Goal: Task Accomplishment & Management: Complete application form

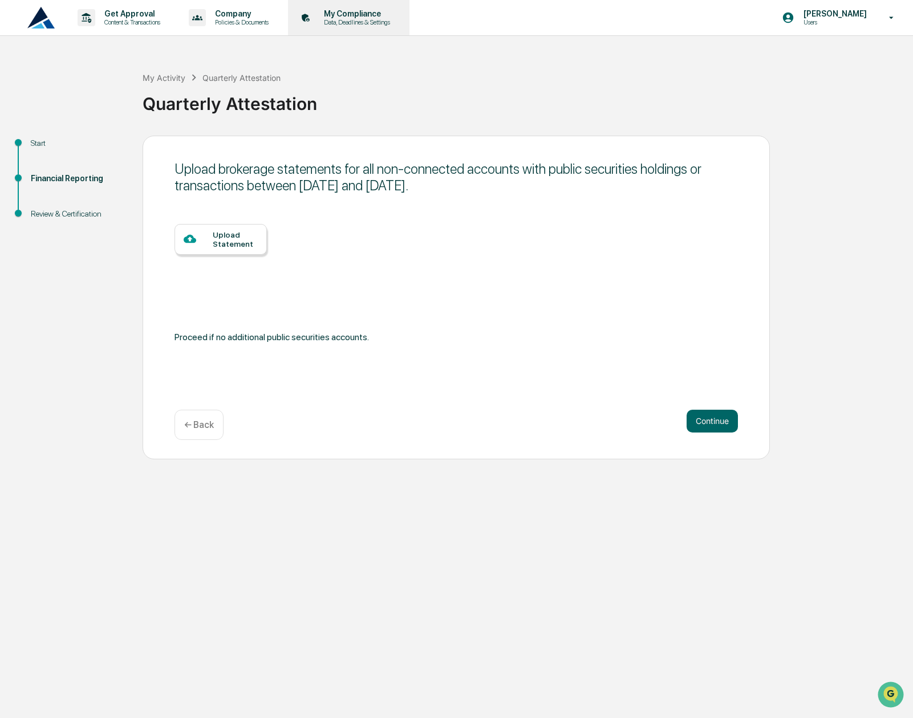
click at [345, 25] on p "Data, Deadlines & Settings" at bounding box center [355, 22] width 81 height 8
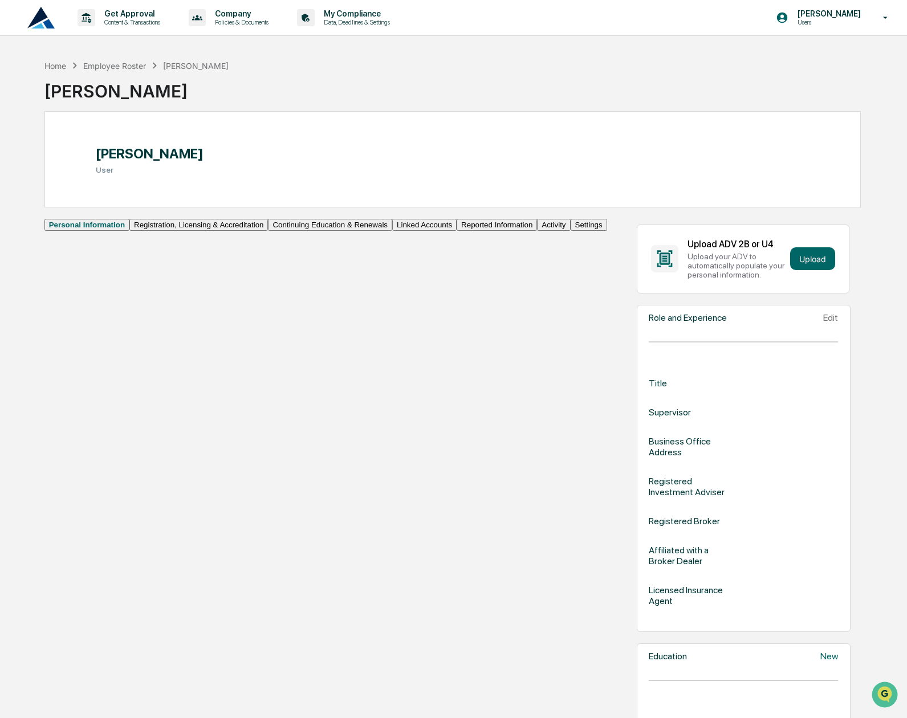
click at [129, 231] on button "Registration, Licensing & Accreditation" at bounding box center [198, 225] width 139 height 12
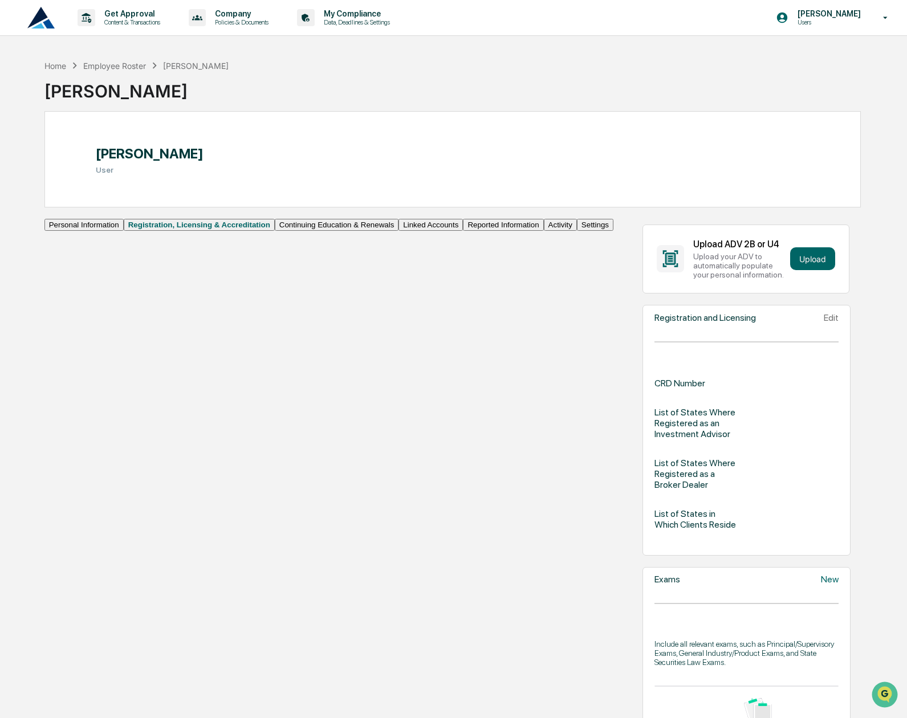
click at [275, 231] on button "Continuing Education & Renewals" at bounding box center [337, 225] width 124 height 12
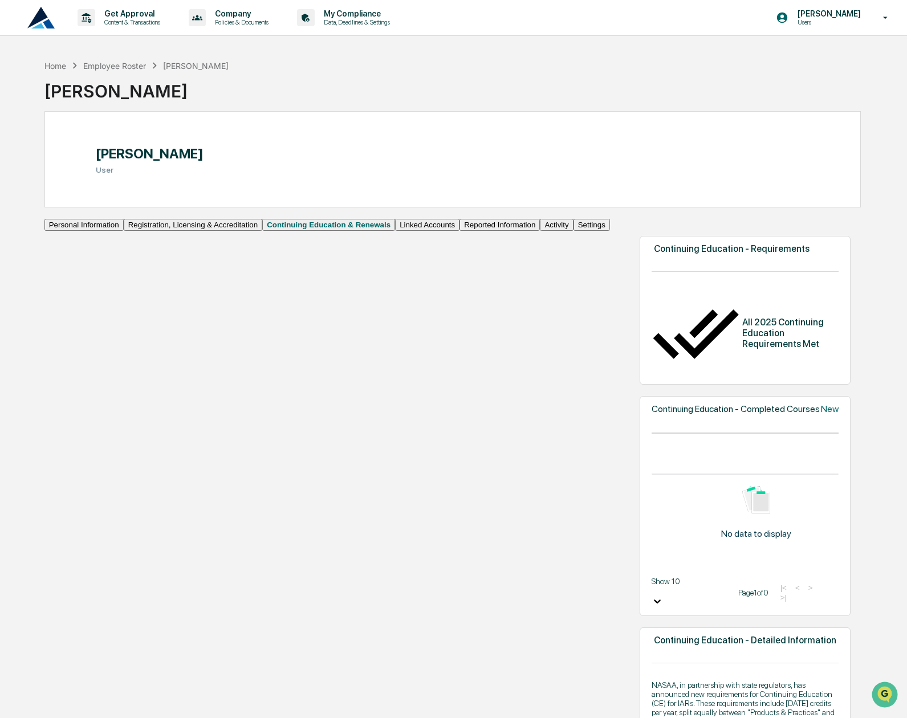
click at [395, 231] on button "Linked Accounts" at bounding box center [427, 225] width 64 height 12
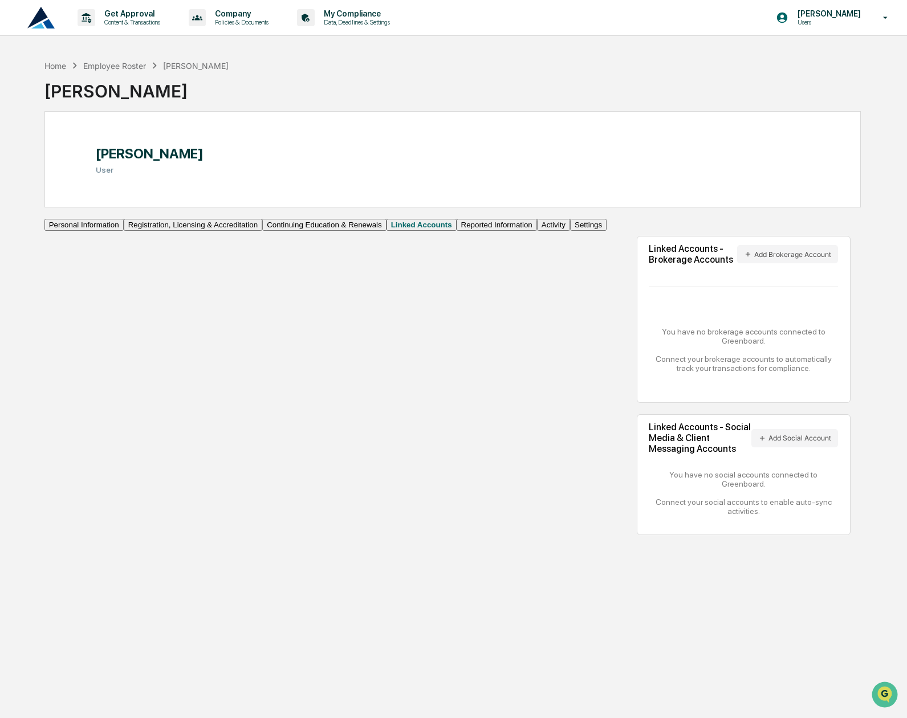
click at [457, 231] on button "Reported Information" at bounding box center [497, 225] width 80 height 12
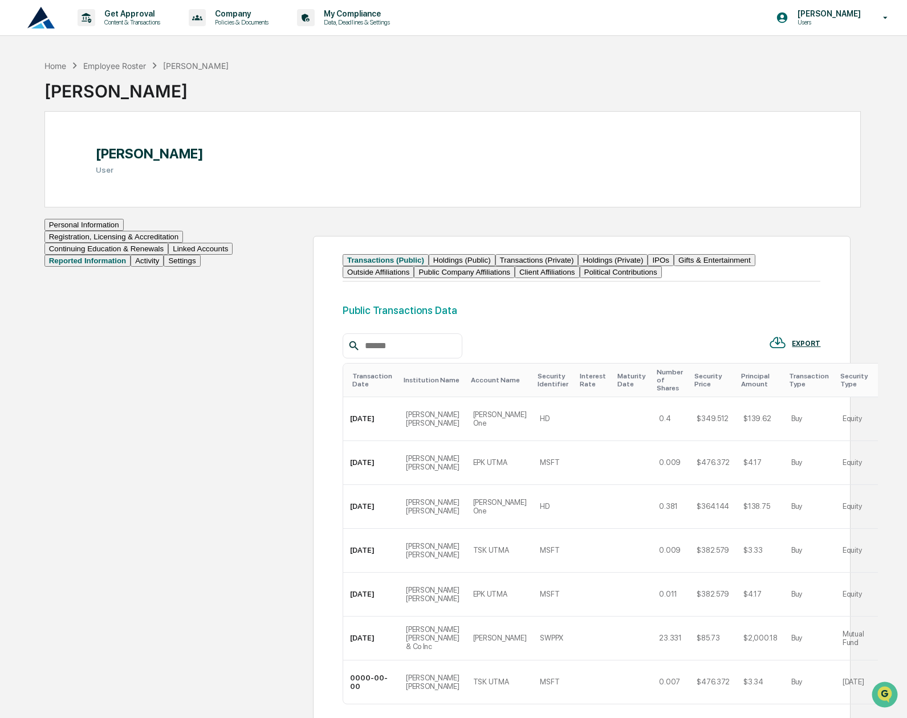
click at [91, 231] on button "Personal Information" at bounding box center [83, 225] width 79 height 12
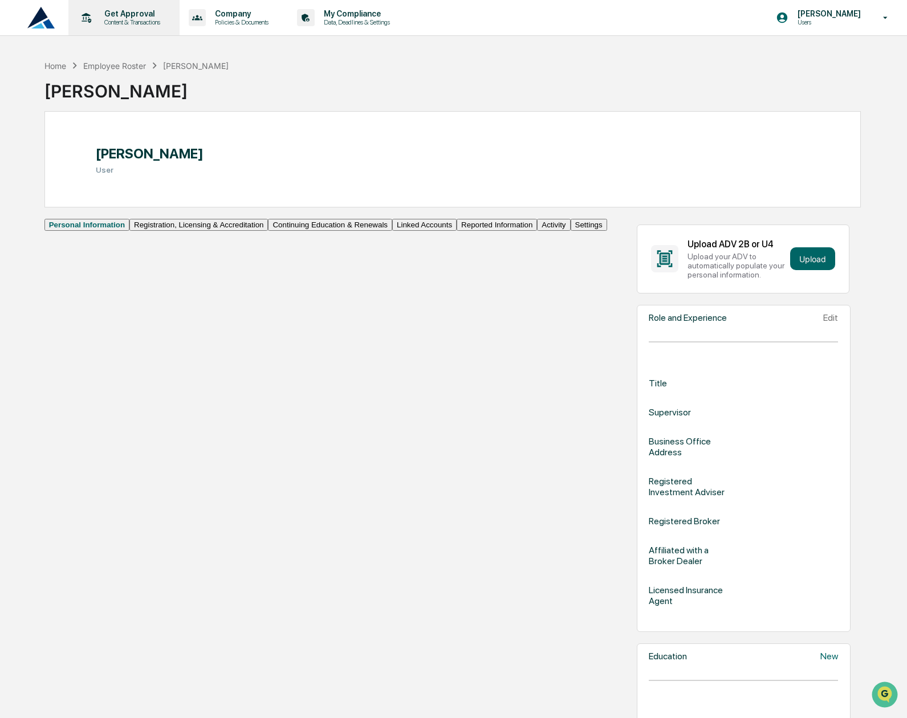
click at [90, 16] on icon at bounding box center [87, 18] width 18 height 18
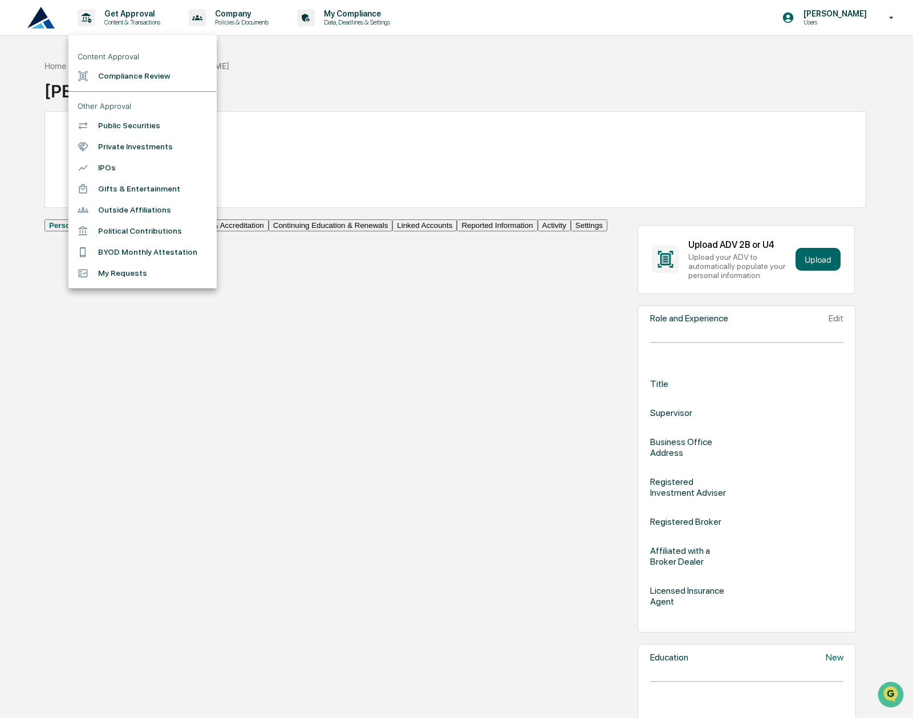
click at [36, 23] on div at bounding box center [456, 359] width 913 height 718
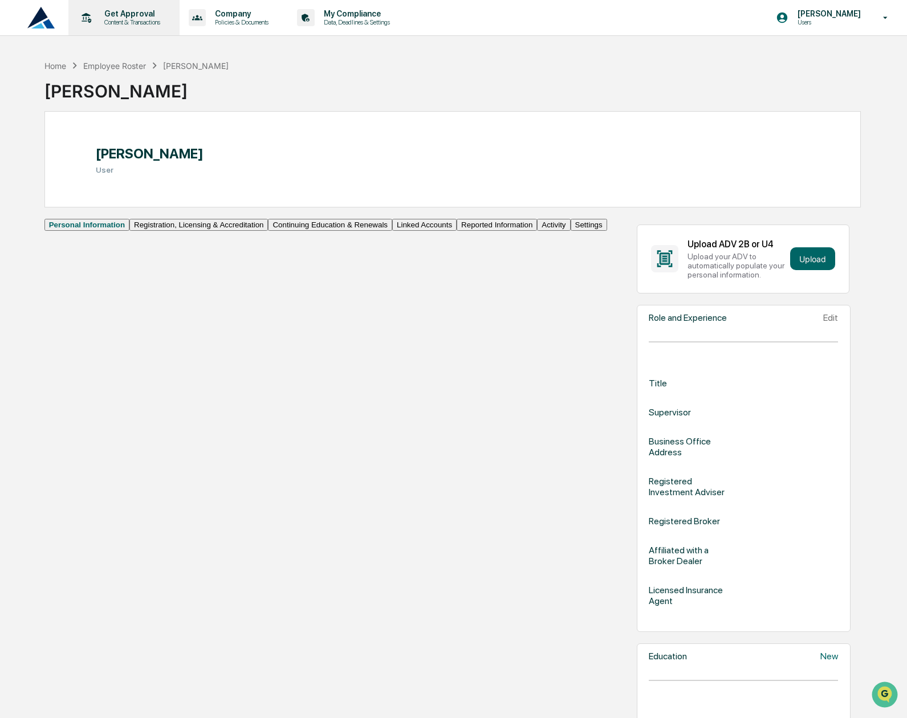
click at [113, 19] on p "Content & Transactions" at bounding box center [130, 22] width 71 height 8
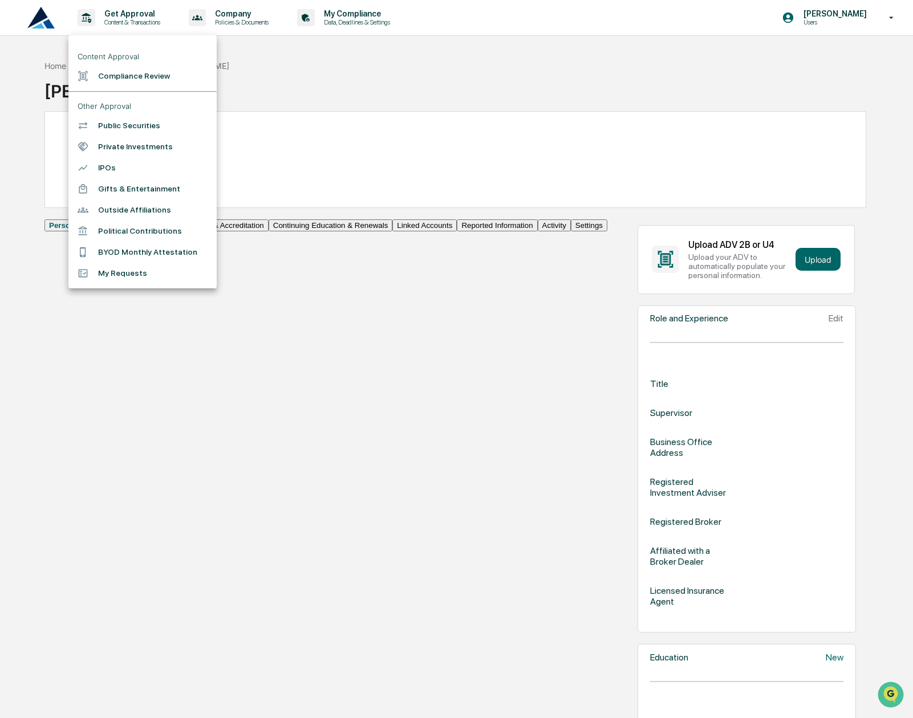
click at [117, 79] on li "Compliance Review" at bounding box center [142, 76] width 148 height 21
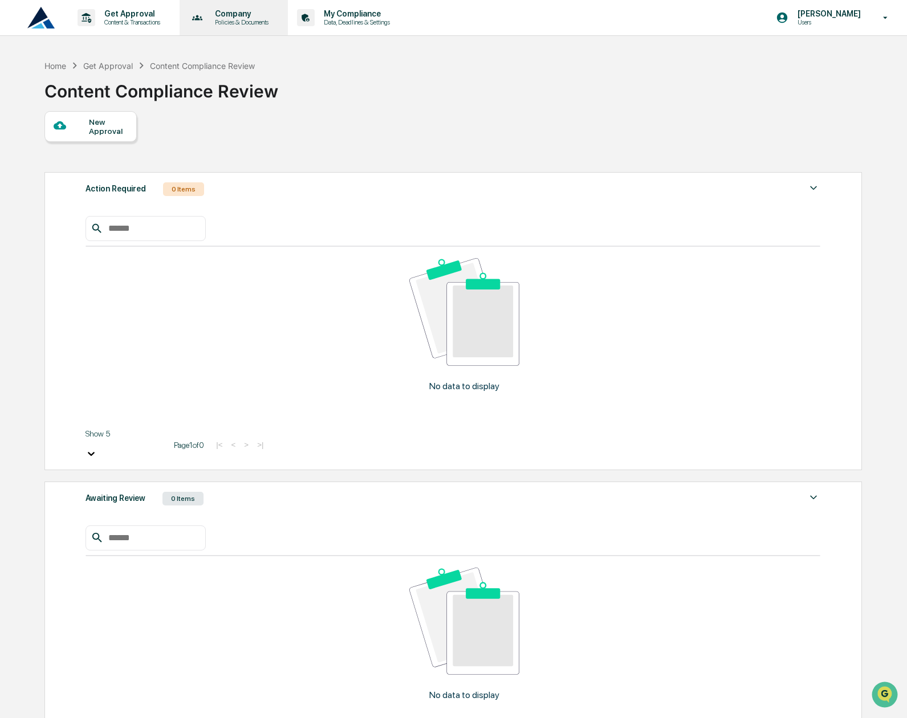
click at [231, 22] on p "Policies & Documents" at bounding box center [240, 22] width 68 height 8
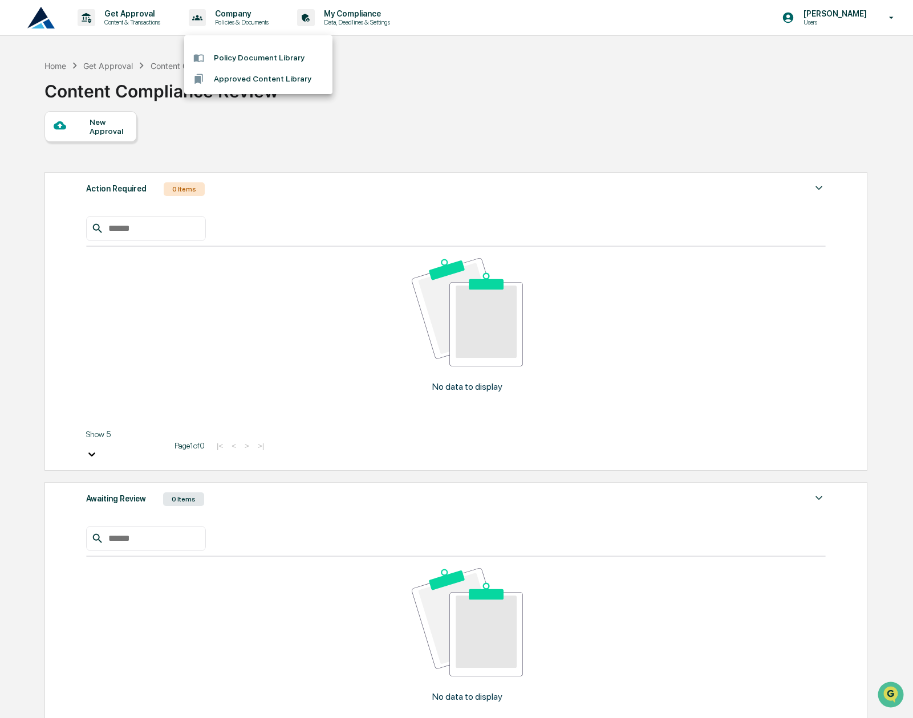
click at [341, 22] on div at bounding box center [456, 359] width 913 height 718
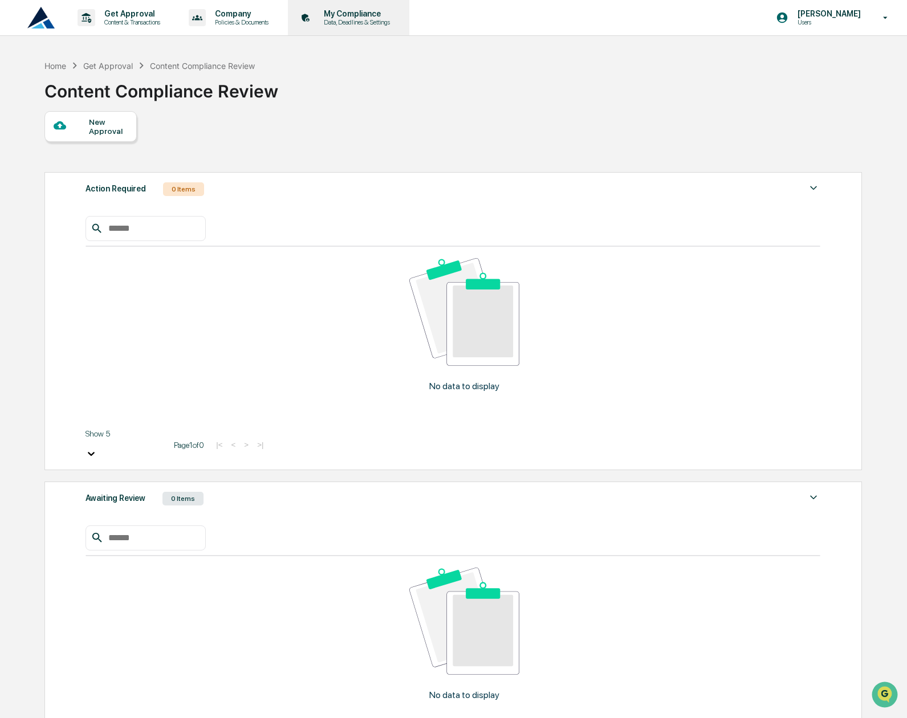
click at [345, 22] on p "Data, Deadlines & Settings" at bounding box center [355, 22] width 81 height 8
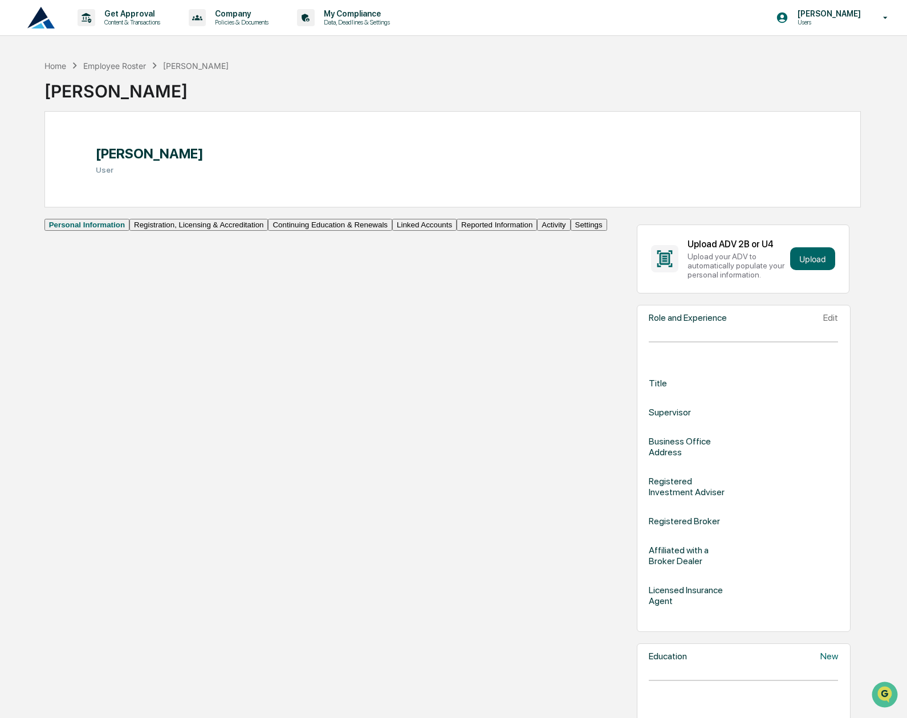
click at [39, 18] on img at bounding box center [40, 18] width 27 height 22
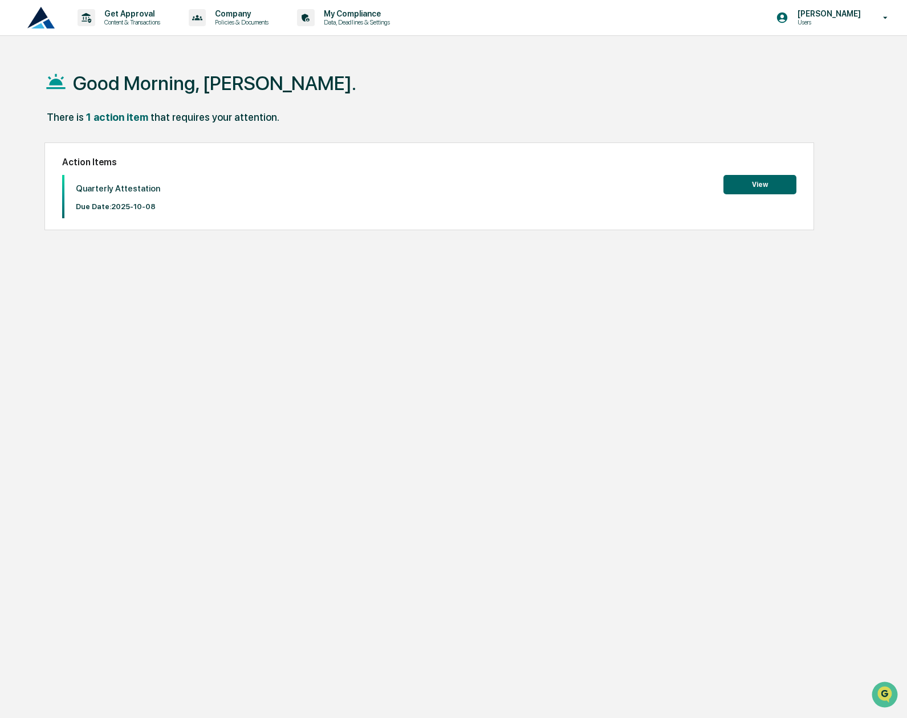
click at [736, 188] on button "View" at bounding box center [759, 184] width 73 height 19
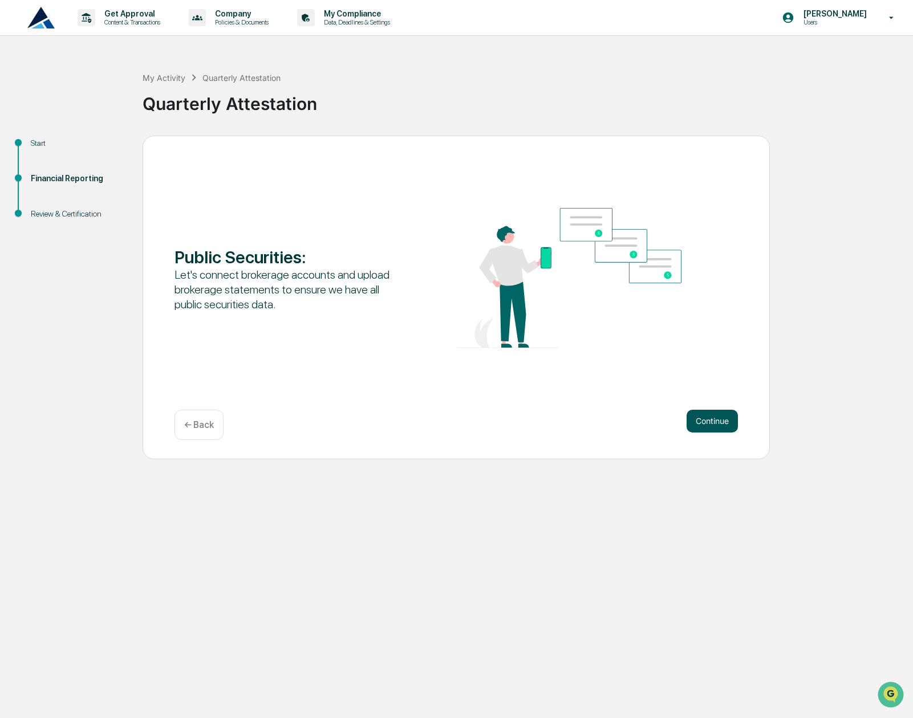
click at [723, 416] on button "Continue" at bounding box center [711, 421] width 51 height 23
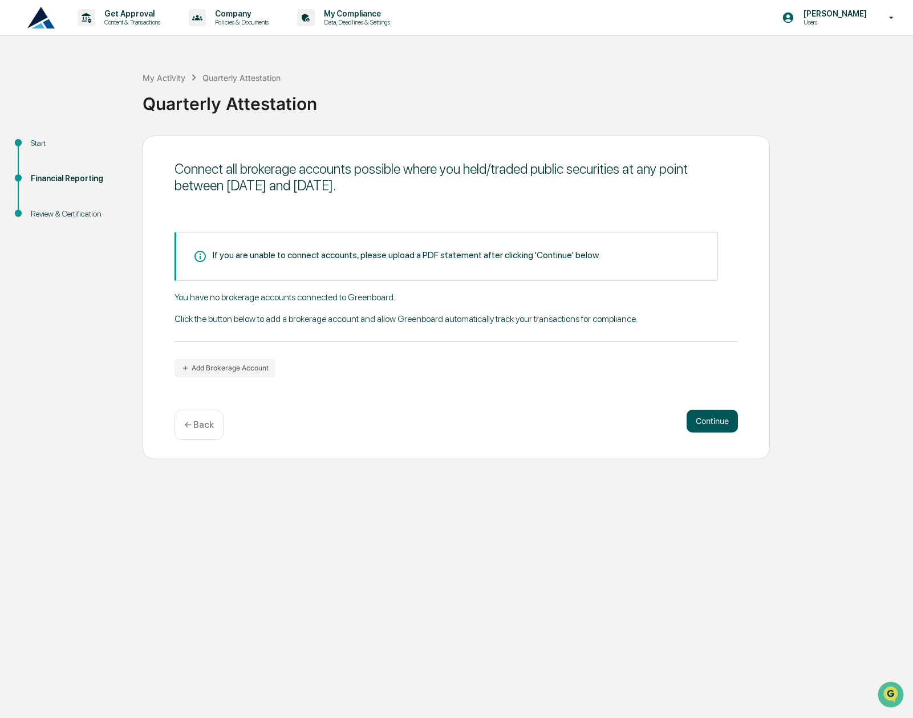
click at [716, 420] on button "Continue" at bounding box center [711, 421] width 51 height 23
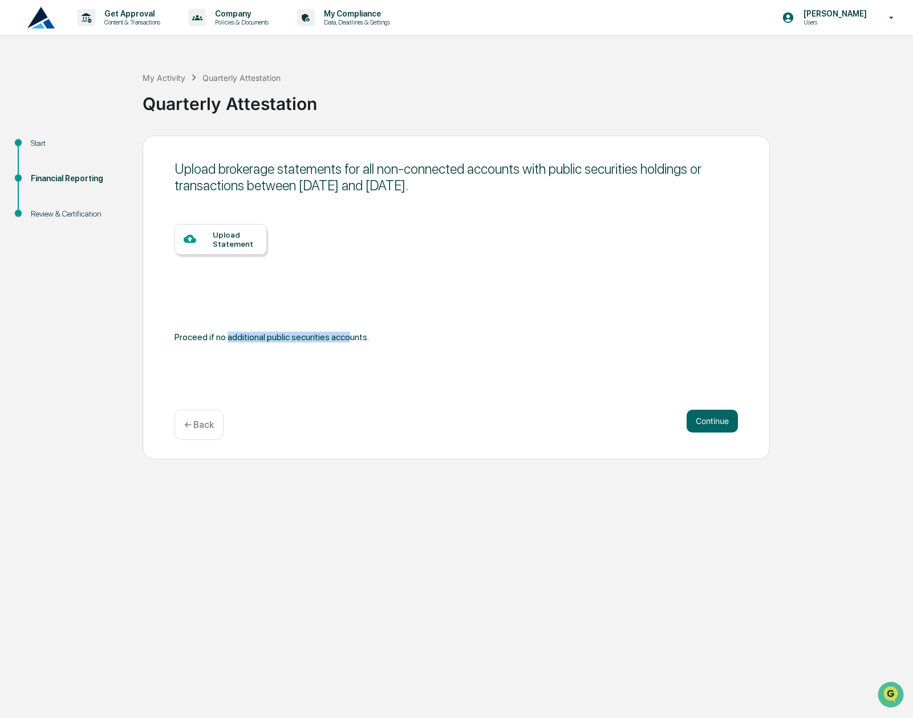
drag, startPoint x: 225, startPoint y: 336, endPoint x: 349, endPoint y: 339, distance: 123.8
click at [349, 339] on div "Proceed if no additional public securities accounts." at bounding box center [455, 337] width 563 height 17
click at [230, 247] on div "Upload Statement" at bounding box center [235, 239] width 45 height 18
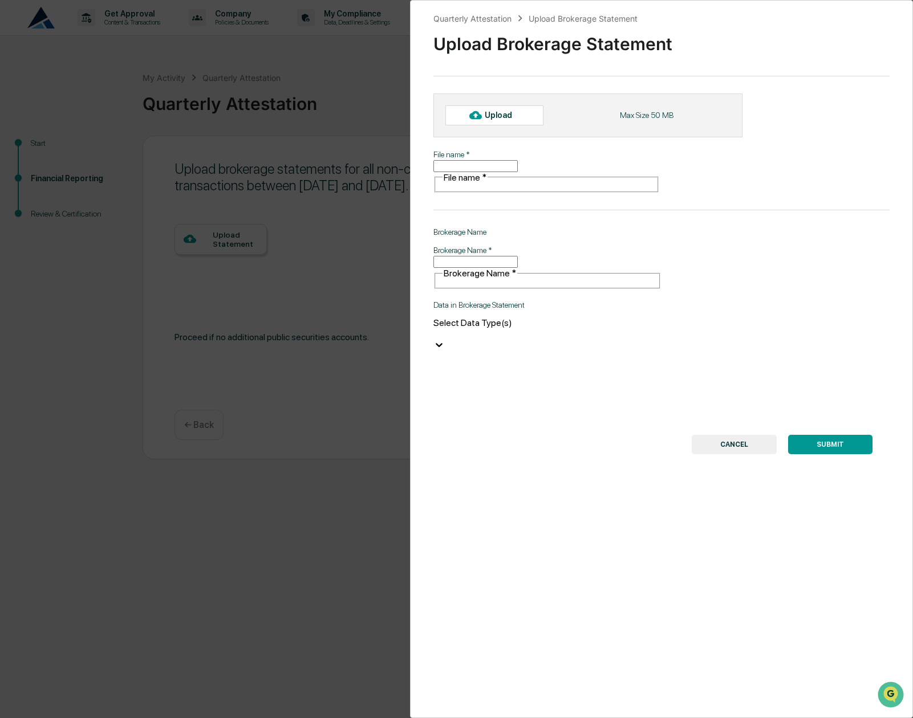
click at [477, 328] on div at bounding box center [547, 333] width 228 height 11
click at [478, 256] on input "Brokerage Name   *" at bounding box center [475, 262] width 84 height 12
type input "******"
click at [482, 328] on div at bounding box center [547, 333] width 228 height 11
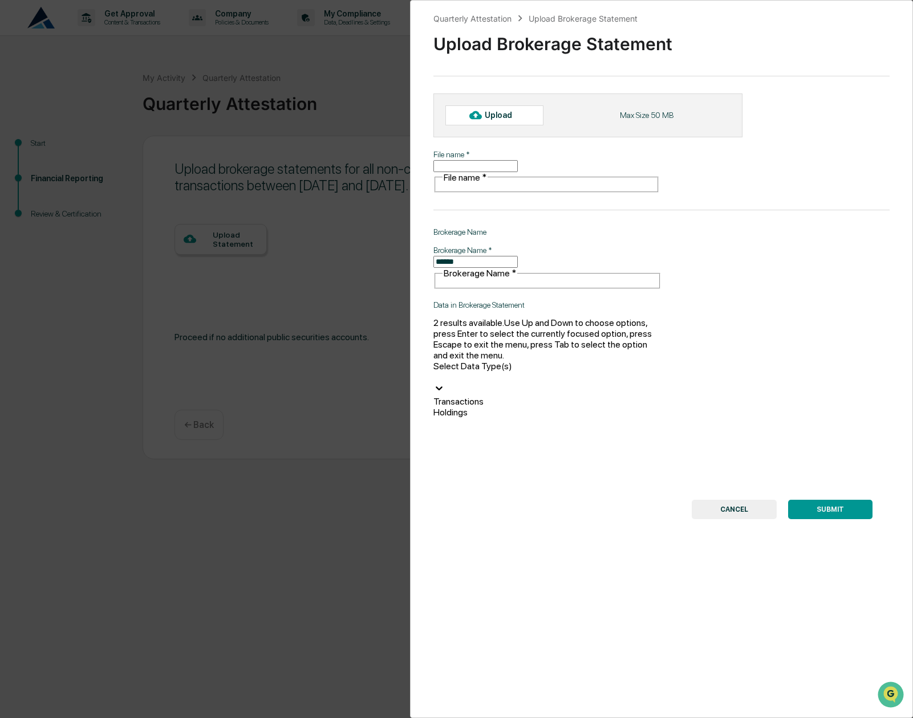
click at [489, 396] on div "Transactions" at bounding box center [547, 401] width 228 height 11
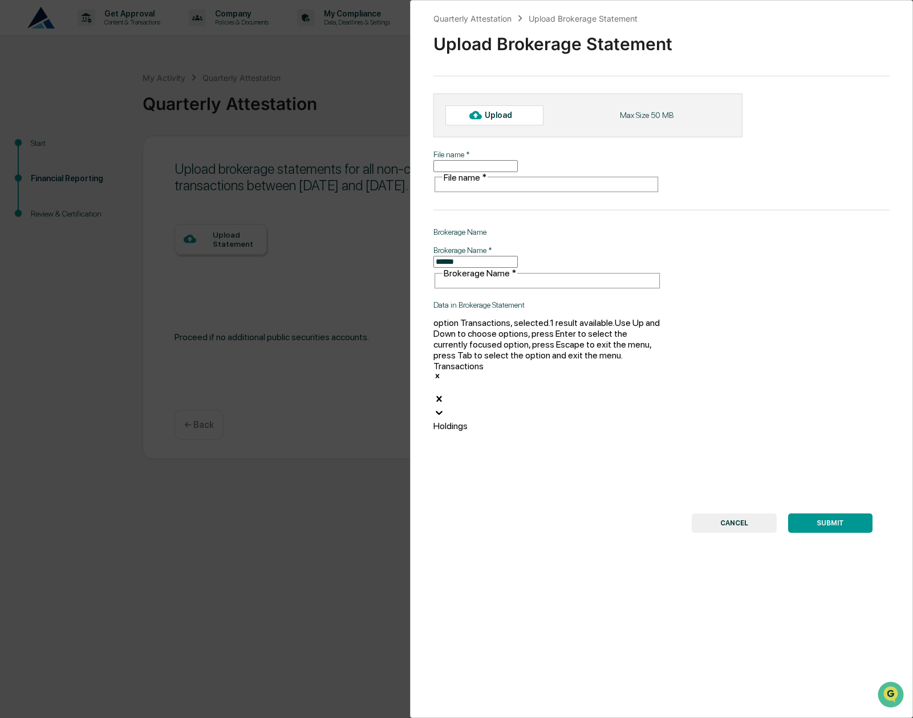
click at [483, 179] on div "Quarterly Attestation Upload Brokerage Statement Upload Brokerage Statement Upl…" at bounding box center [661, 359] width 503 height 718
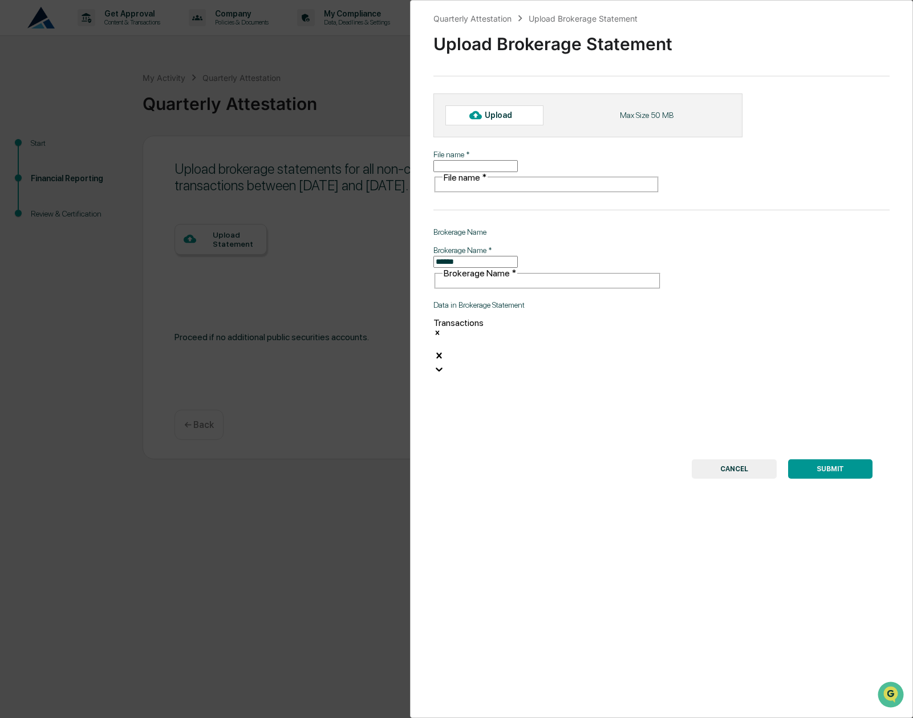
click at [481, 172] on input "File name   *" at bounding box center [475, 166] width 84 height 12
click at [483, 113] on div at bounding box center [475, 115] width 18 height 18
type input "**********"
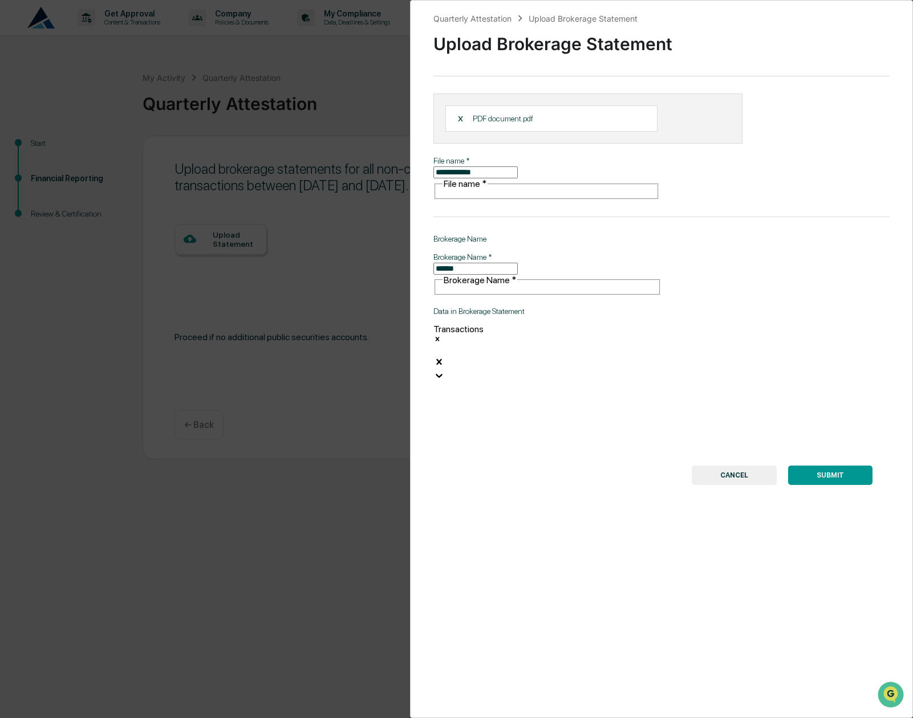
click at [830, 466] on button "SUBMIT" at bounding box center [830, 475] width 84 height 19
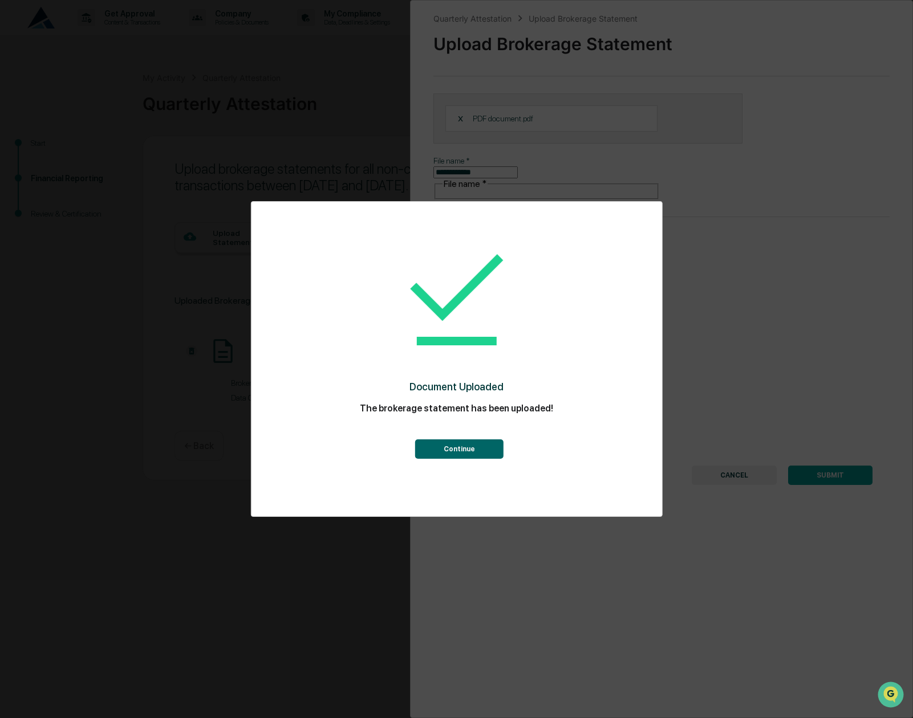
click at [449, 446] on button "Continue" at bounding box center [459, 449] width 88 height 19
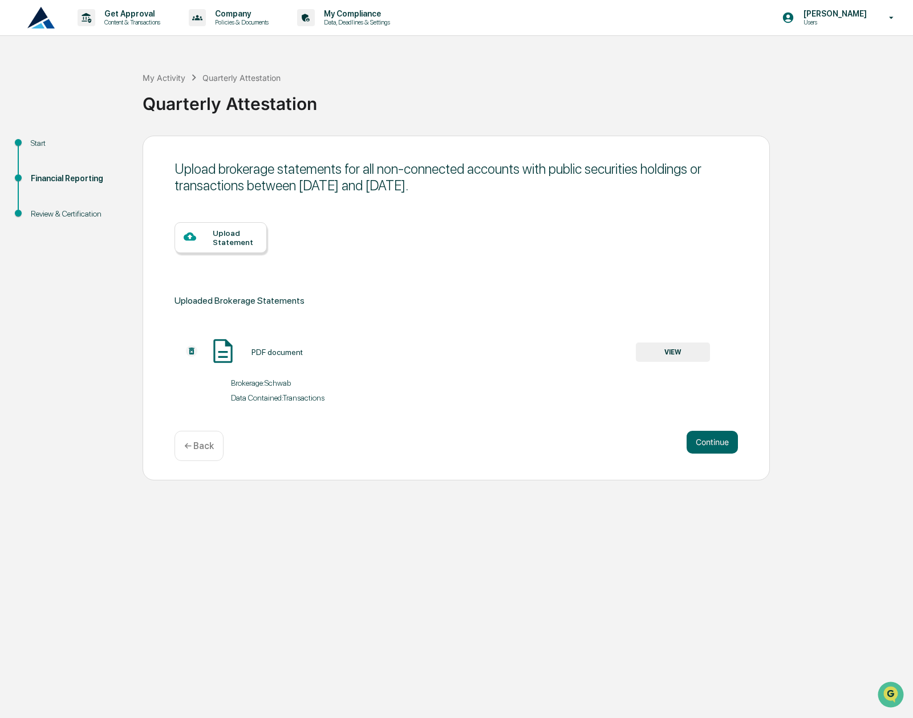
click at [221, 234] on div "Upload Statement" at bounding box center [235, 238] width 45 height 18
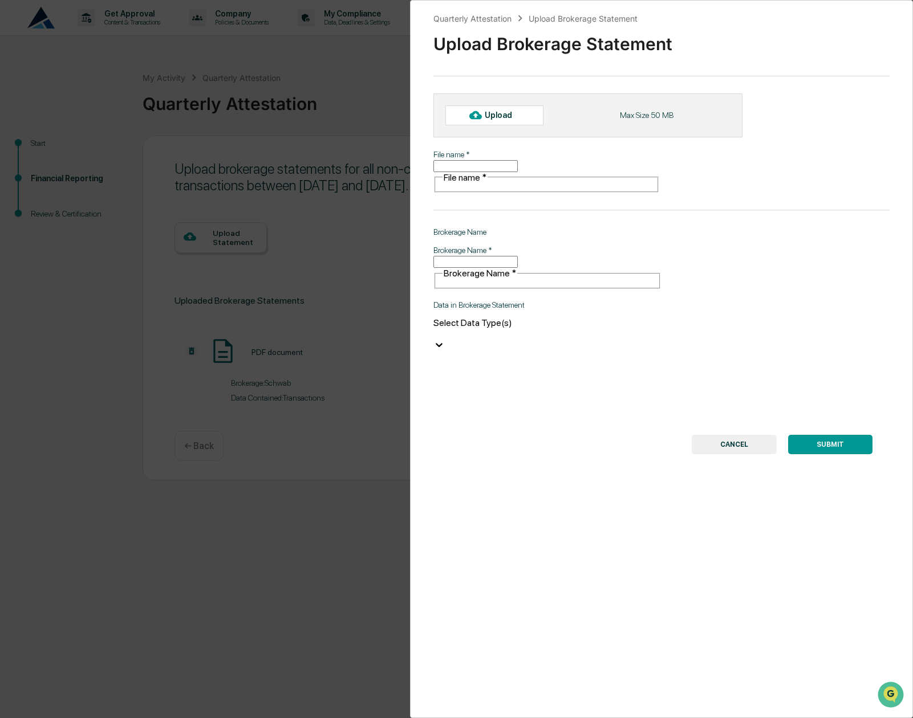
click at [520, 179] on div "Quarterly Attestation Upload Brokerage Statement Upload Brokerage Statement Upl…" at bounding box center [661, 359] width 503 height 718
click at [487, 148] on div "Quarterly Attestation Upload Brokerage Statement Upload Brokerage Statement Upl…" at bounding box center [661, 359] width 503 height 718
click at [478, 166] on input "File name   *" at bounding box center [475, 166] width 84 height 12
type input "********"
click at [518, 256] on input "Brokerage Name   *" at bounding box center [475, 262] width 84 height 12
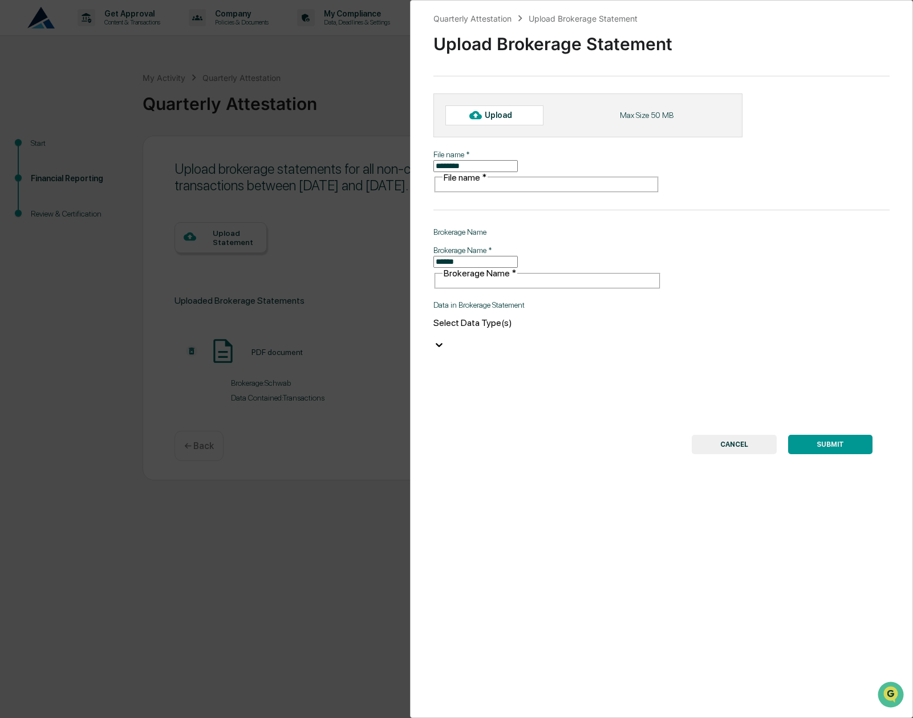
type input "******"
click at [571, 328] on div at bounding box center [547, 333] width 228 height 11
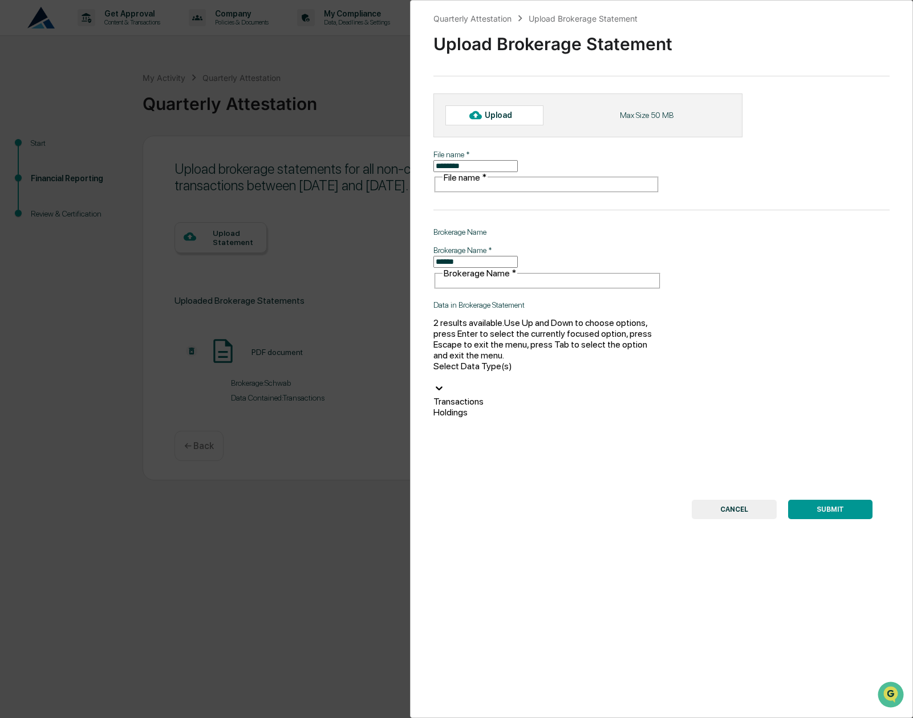
click at [562, 396] on div "Transactions" at bounding box center [547, 401] width 228 height 11
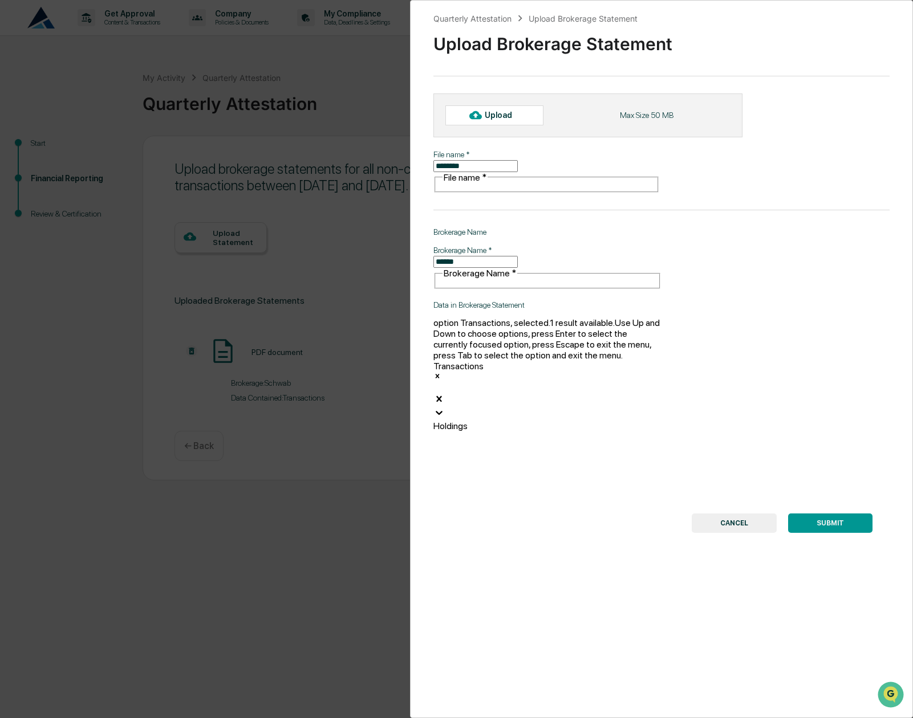
click at [503, 109] on div "Upload" at bounding box center [494, 114] width 98 height 19
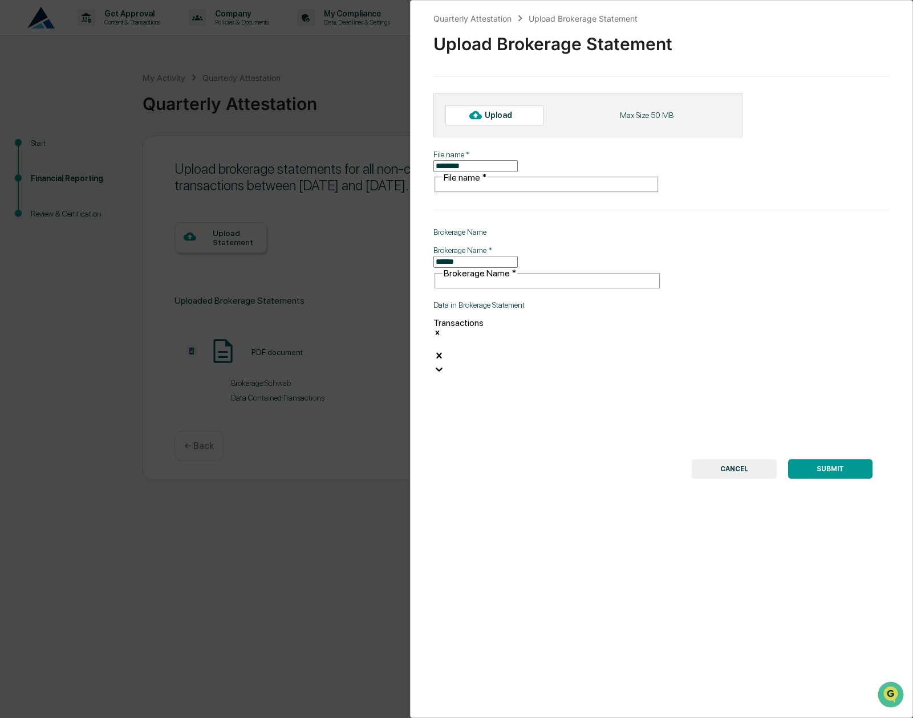
type input "**********"
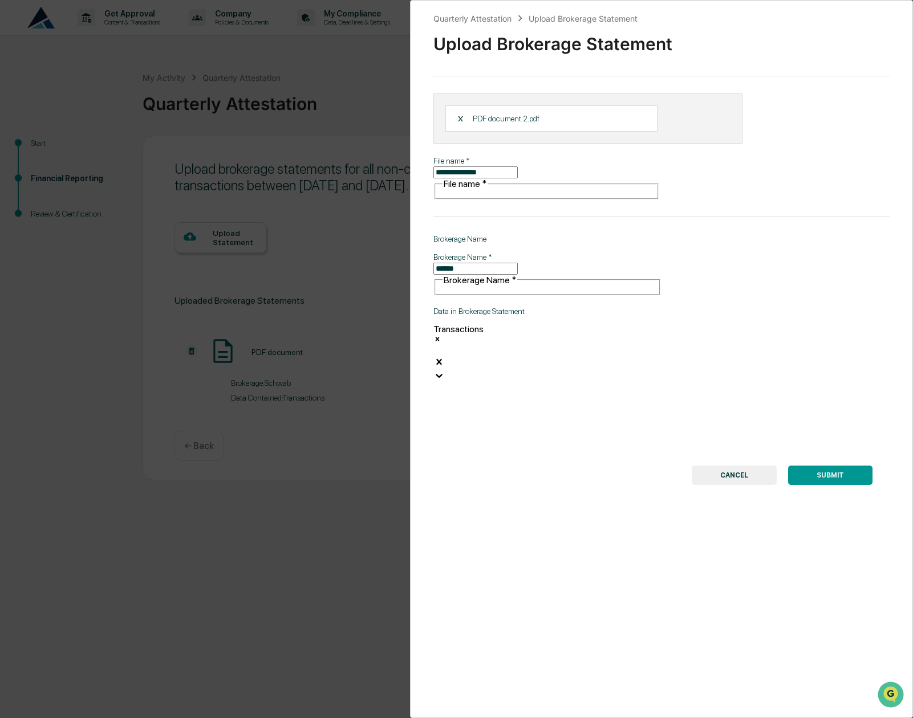
click at [831, 466] on button "SUBMIT" at bounding box center [830, 475] width 84 height 19
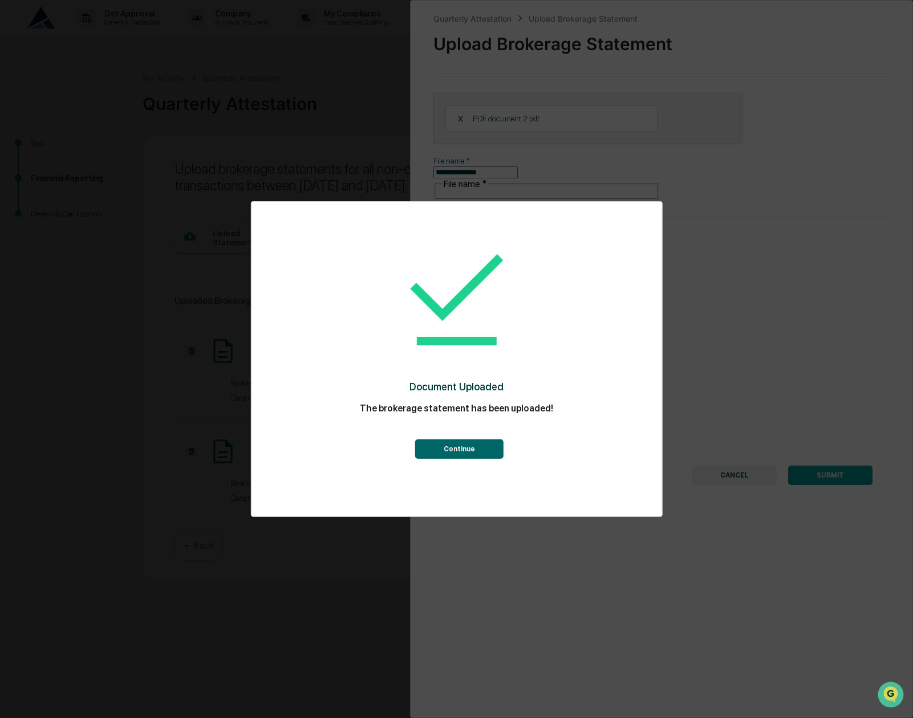
click at [475, 450] on button "Continue" at bounding box center [459, 449] width 88 height 19
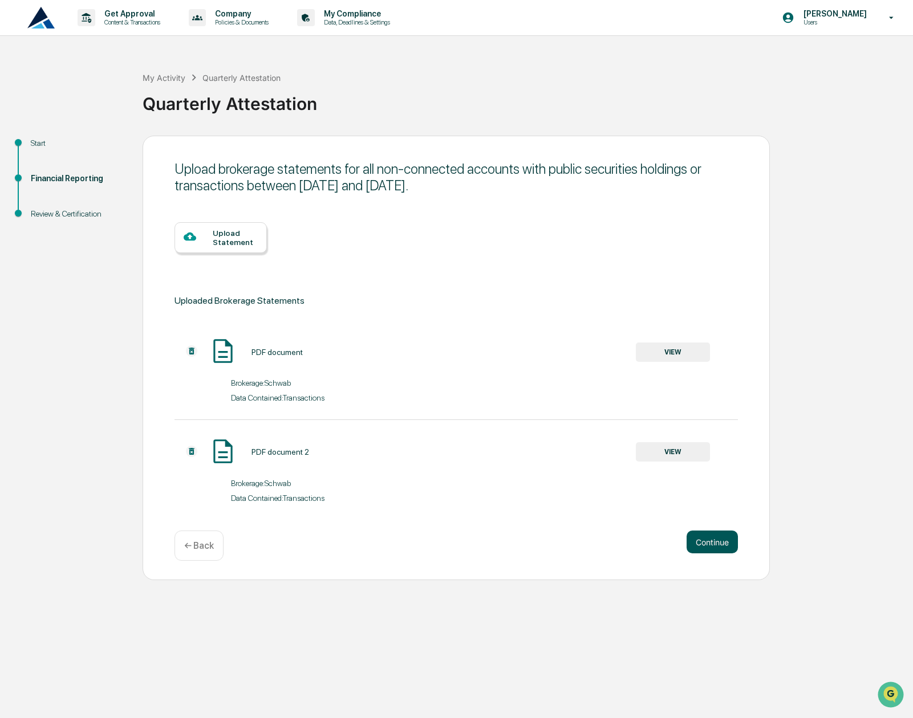
click at [705, 538] on button "Continue" at bounding box center [711, 542] width 51 height 23
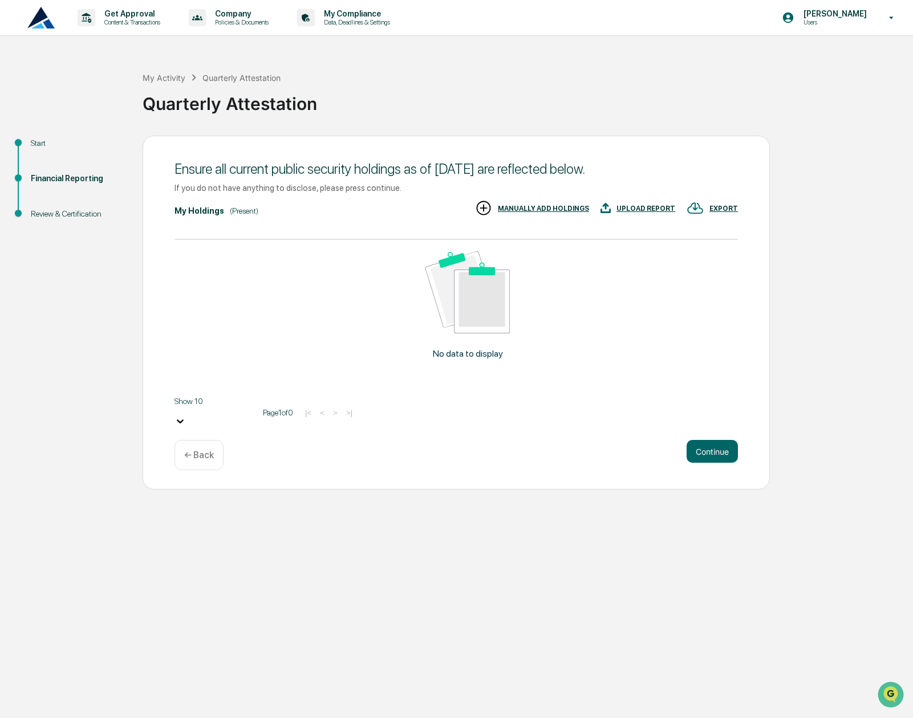
click at [183, 446] on div "← Back" at bounding box center [198, 455] width 49 height 30
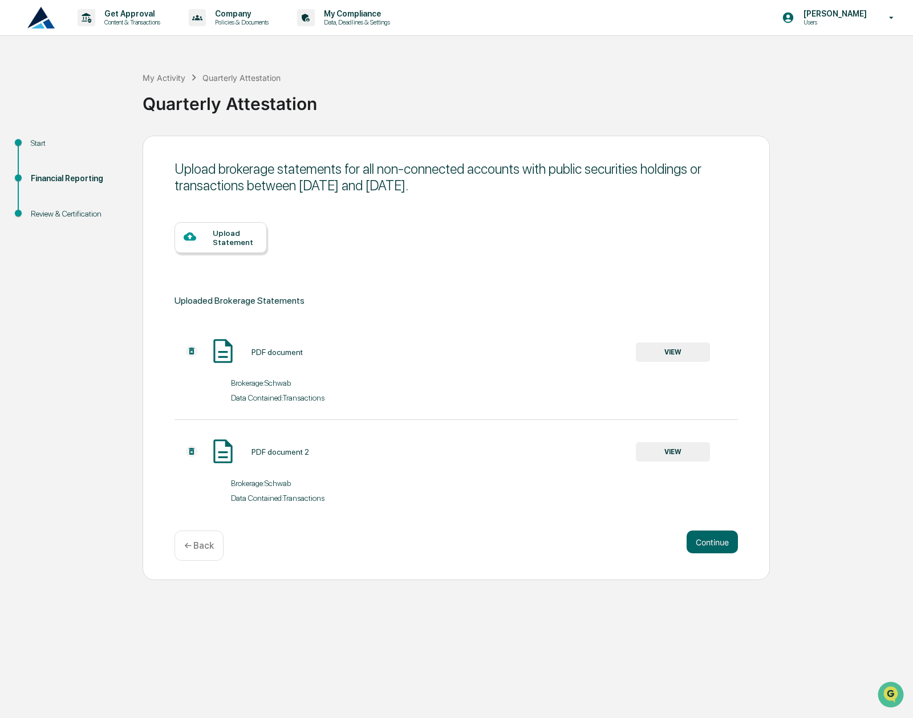
click at [649, 357] on button "VIEW" at bounding box center [673, 352] width 74 height 19
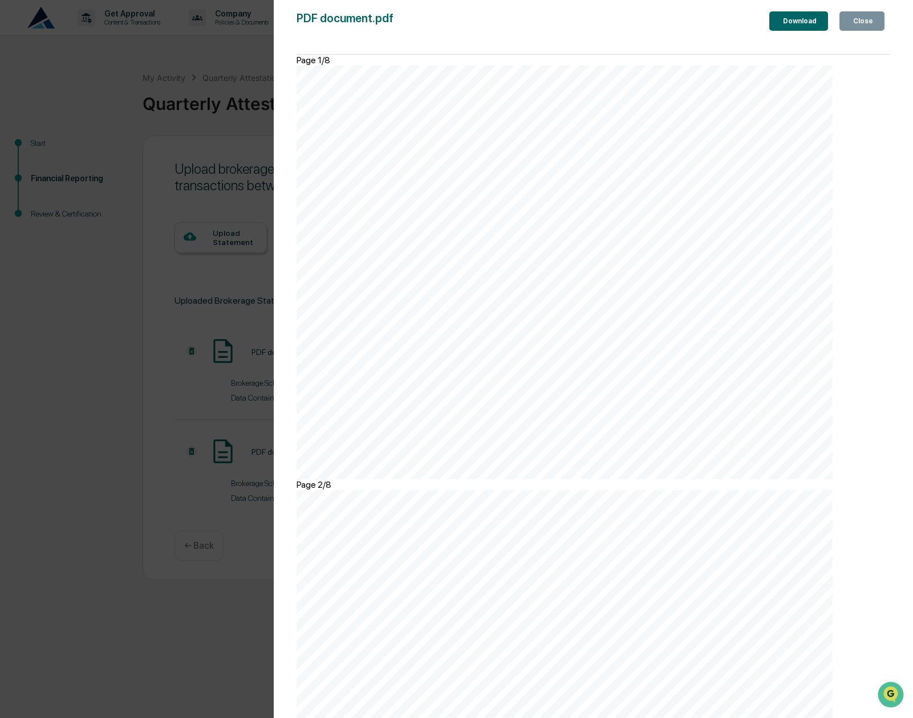
click at [860, 25] on div "Close" at bounding box center [862, 21] width 22 height 8
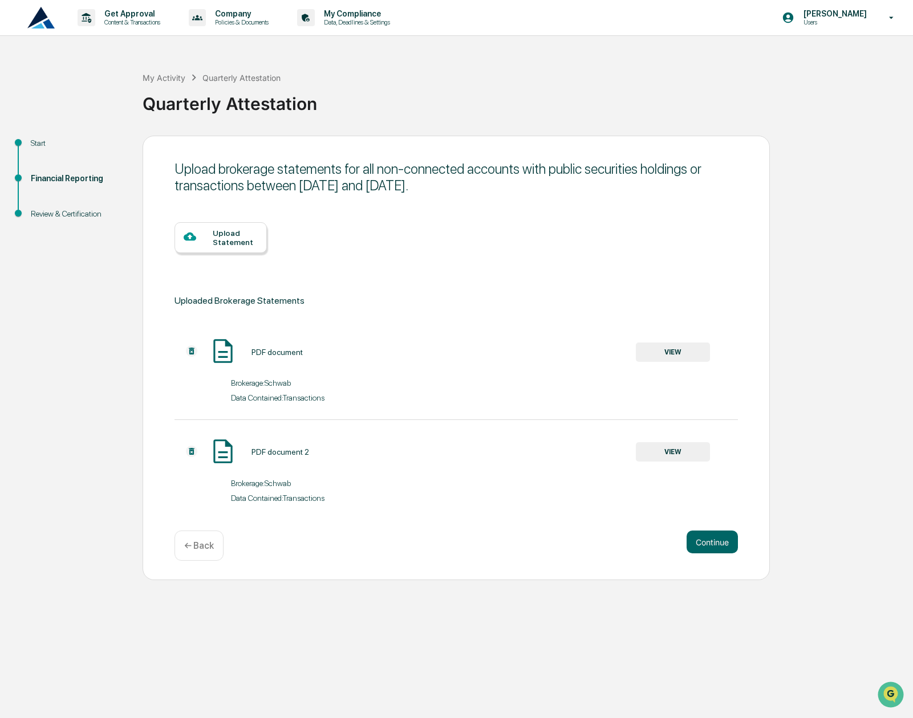
click at [271, 392] on div "Data Contained: Transactions" at bounding box center [455, 395] width 563 height 15
click at [354, 357] on div "PDF document VIEW" at bounding box center [441, 352] width 535 height 30
click at [267, 395] on div "Data Contained: Transactions" at bounding box center [343, 397] width 225 height 9
click at [701, 544] on button "Continue" at bounding box center [711, 542] width 51 height 23
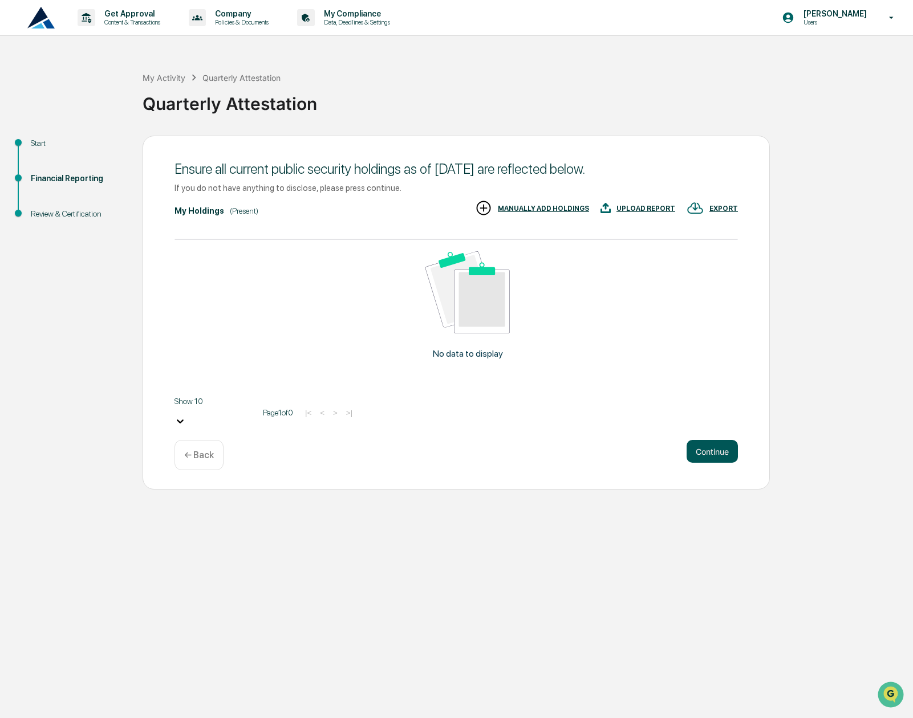
click at [707, 446] on button "Continue" at bounding box center [711, 451] width 51 height 23
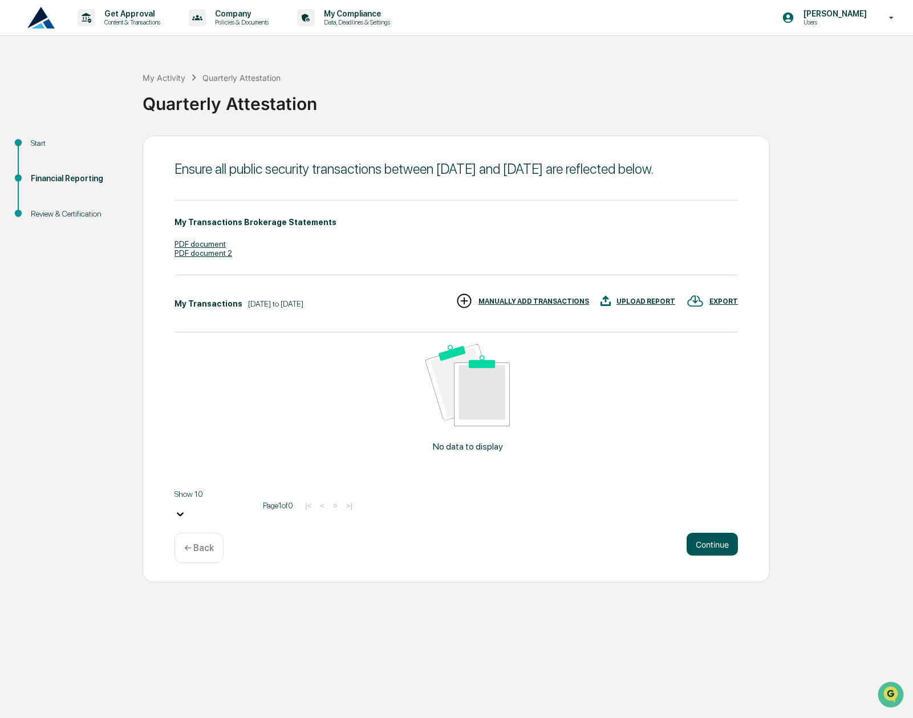
click at [717, 543] on button "Continue" at bounding box center [711, 544] width 51 height 23
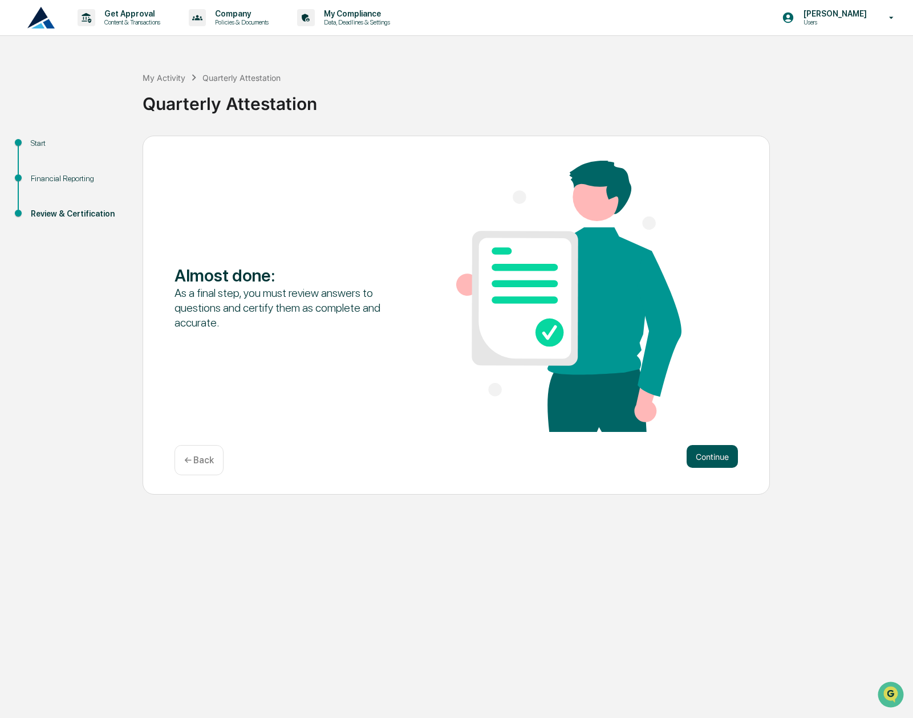
click at [713, 459] on button "Continue" at bounding box center [711, 456] width 51 height 23
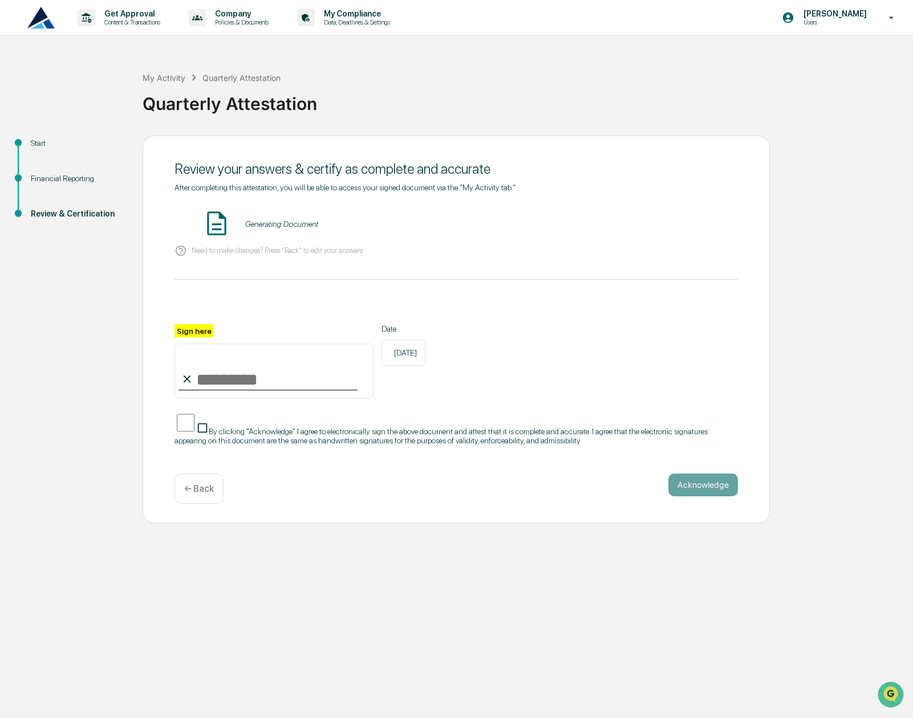
click at [206, 383] on input "Sign here" at bounding box center [273, 371] width 199 height 55
type input "**********"
click at [715, 474] on button "Acknowledge" at bounding box center [703, 485] width 70 height 23
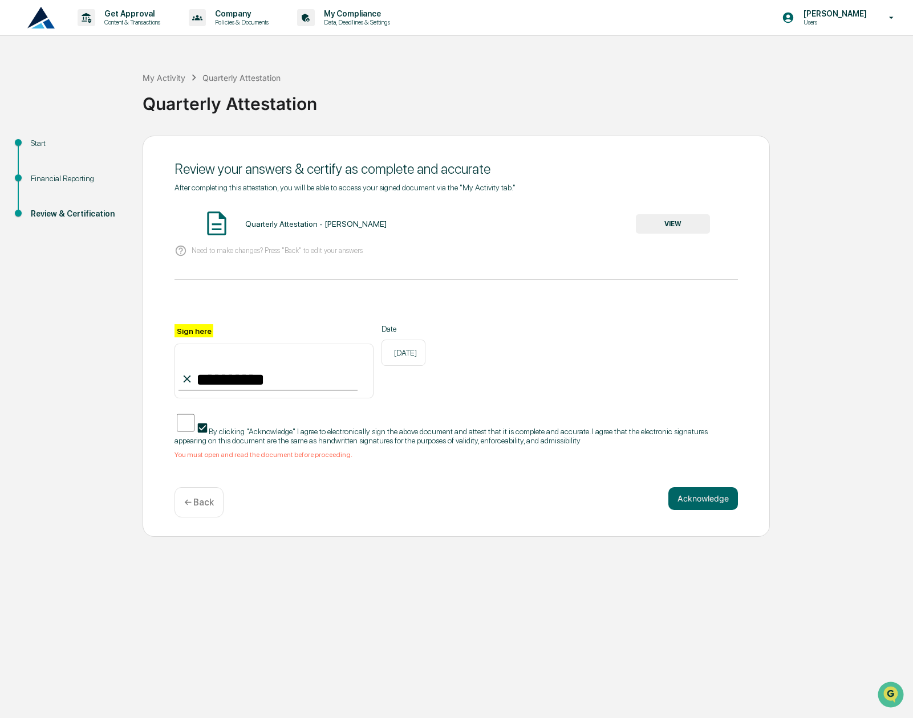
click at [694, 227] on button "VIEW" at bounding box center [673, 223] width 74 height 19
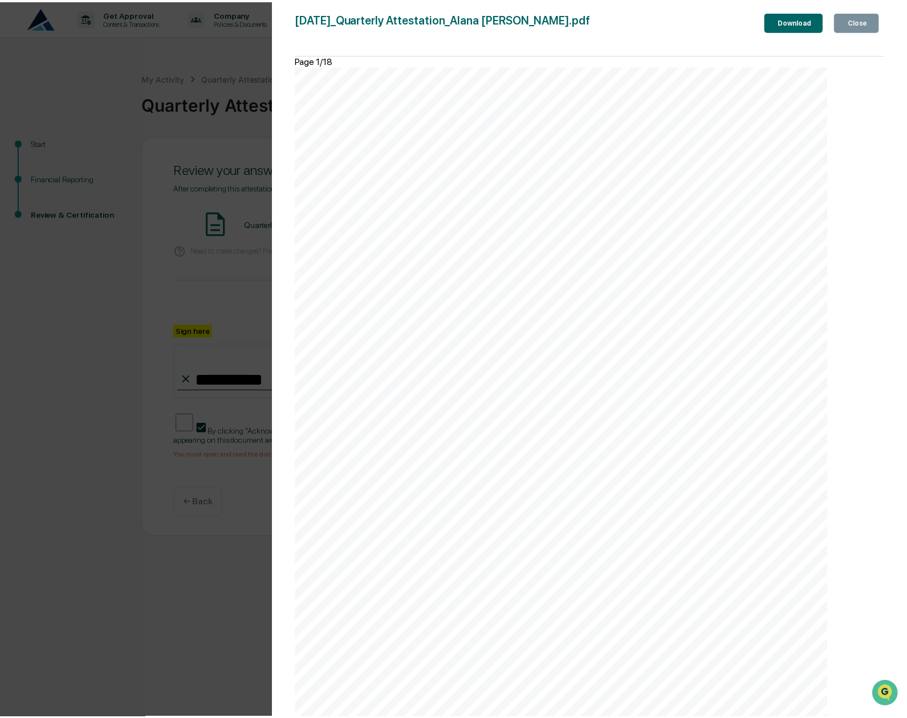
scroll to position [3820, 0]
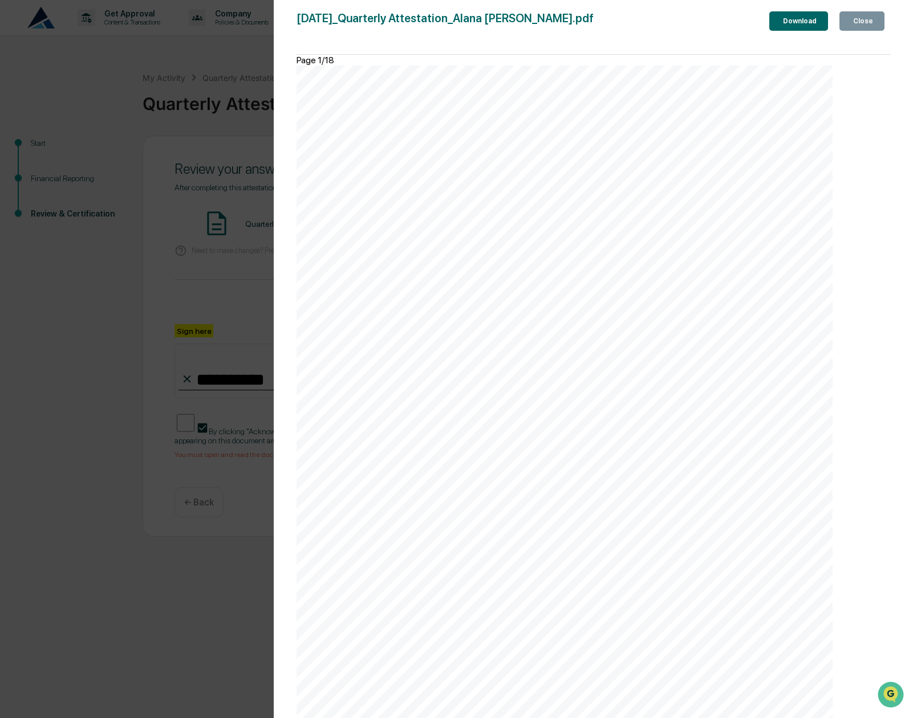
click at [852, 31] on button "Close" at bounding box center [861, 20] width 45 height 19
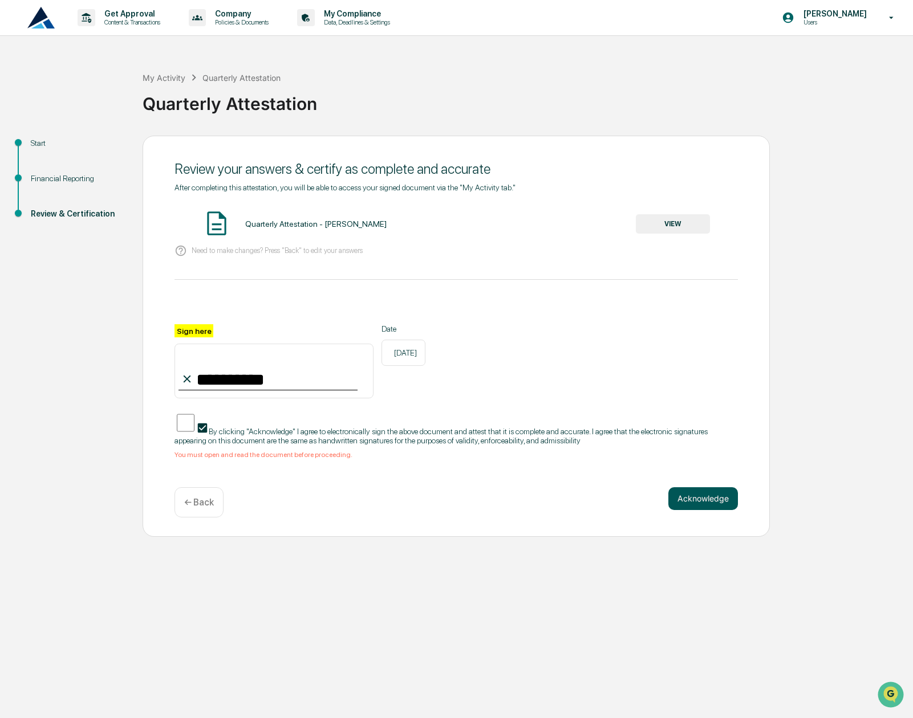
click at [699, 487] on button "Acknowledge" at bounding box center [703, 498] width 70 height 23
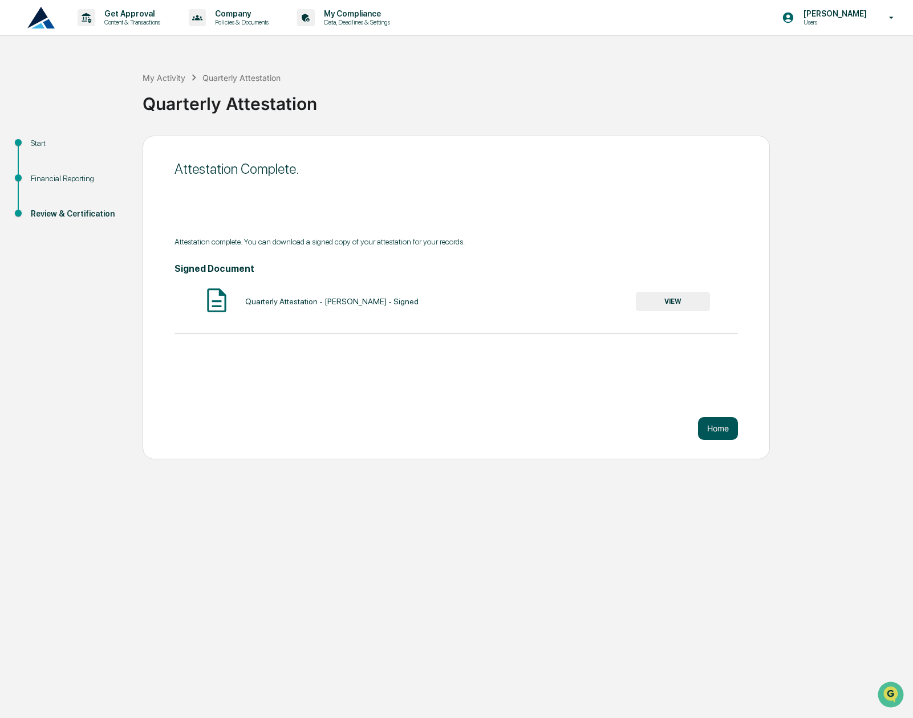
click at [731, 430] on button "Home" at bounding box center [718, 428] width 40 height 23
